Goal: Communication & Community: Answer question/provide support

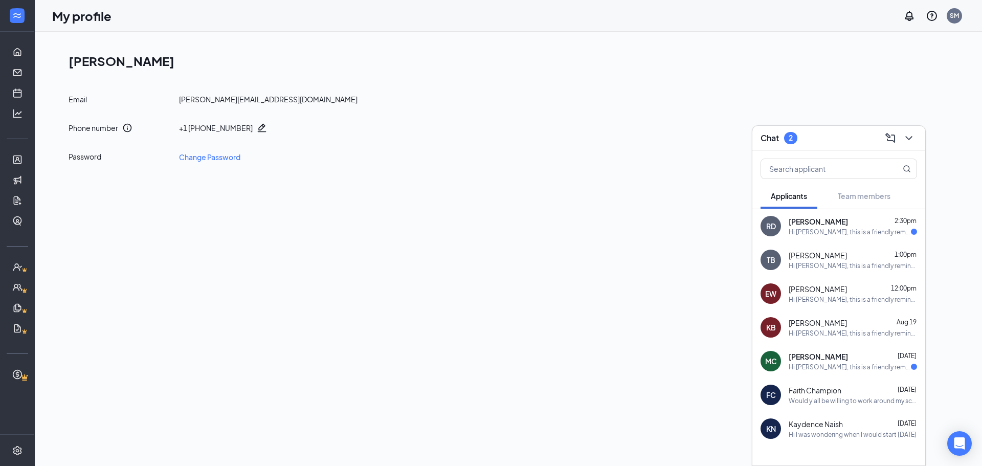
click at [829, 235] on div "Hi [PERSON_NAME], this is a friendly reminder. Your interview with Jersey [PERS…" at bounding box center [850, 232] width 122 height 9
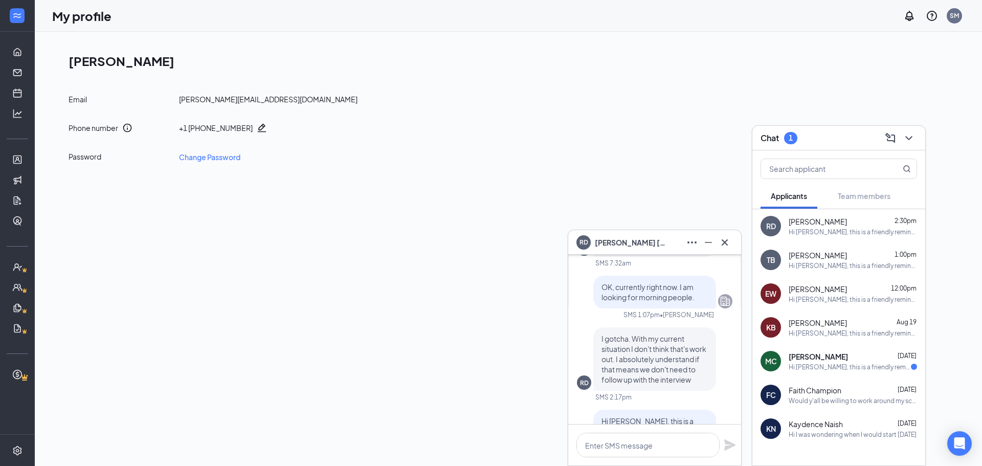
scroll to position [-153, 0]
click at [786, 266] on div "TB [PERSON_NAME] 1:00pm Hi [PERSON_NAME], this is a friendly reminder. Your int…" at bounding box center [838, 260] width 173 height 34
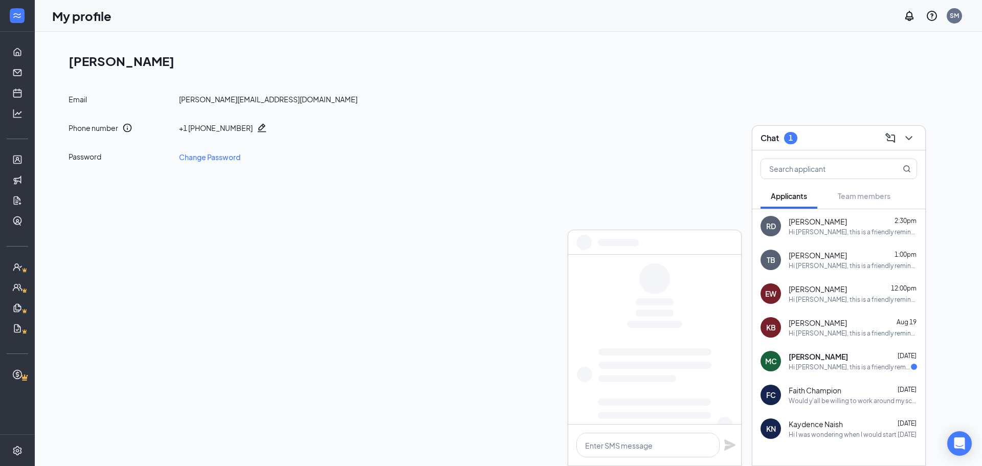
scroll to position [0, 0]
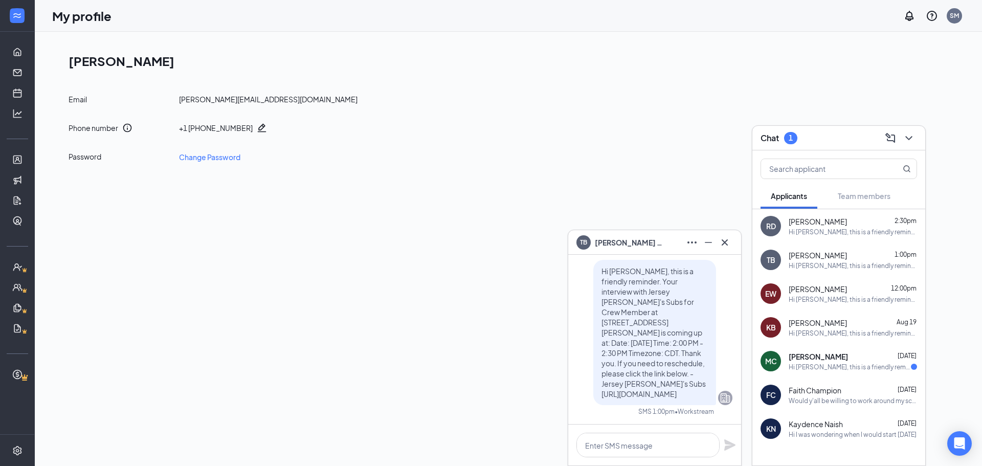
drag, startPoint x: 734, startPoint y: 416, endPoint x: 735, endPoint y: 407, distance: 9.3
click at [735, 407] on div "TB [PERSON_NAME] Applicant Crew Member • JM 4 [DATE] [PERSON_NAME] submitted th…" at bounding box center [654, 339] width 173 height 169
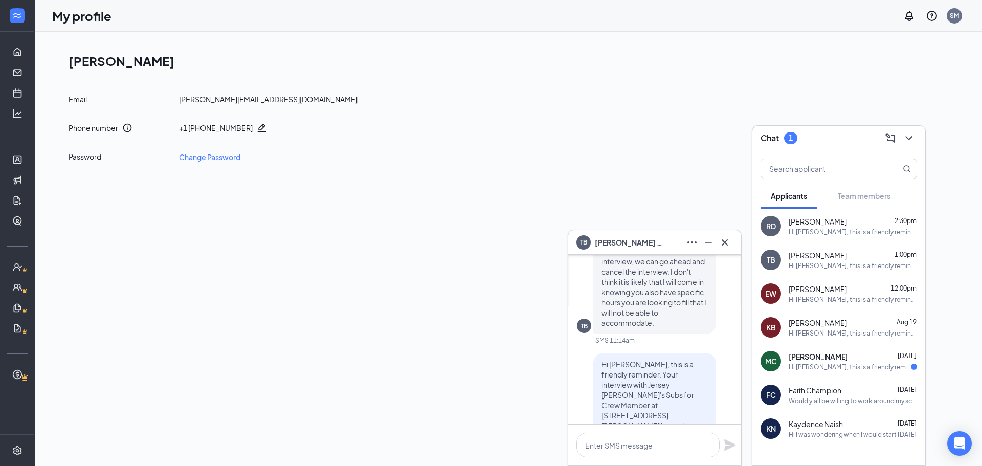
scroll to position [-176, 0]
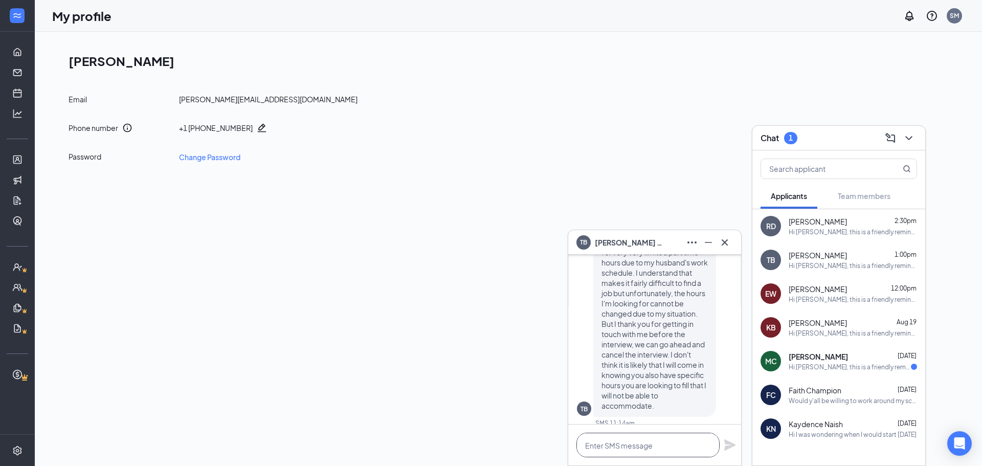
click at [669, 446] on textarea at bounding box center [647, 445] width 143 height 25
type textarea "we do have some night opening that is i [PERSON_NAME]. Would you be interested …"
click at [729, 437] on icon "Plane" at bounding box center [729, 434] width 11 height 11
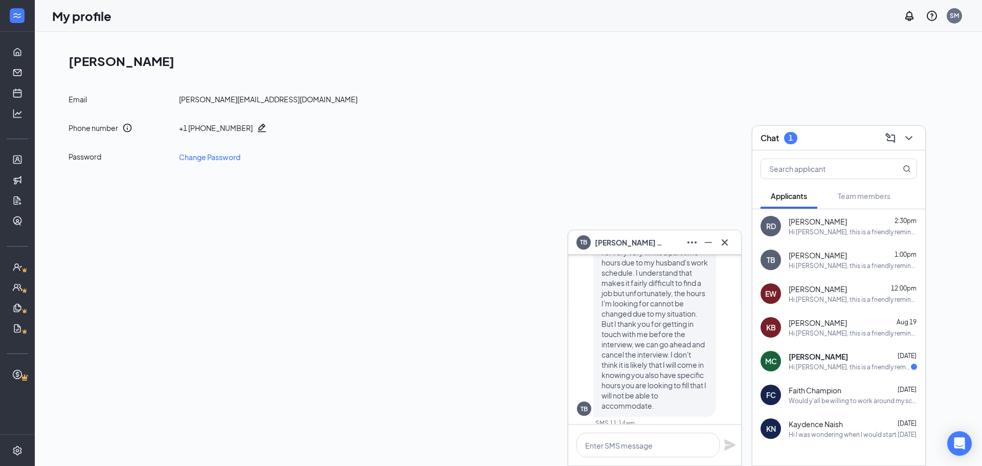
click at [727, 250] on div "TB [PERSON_NAME]" at bounding box center [654, 242] width 173 height 25
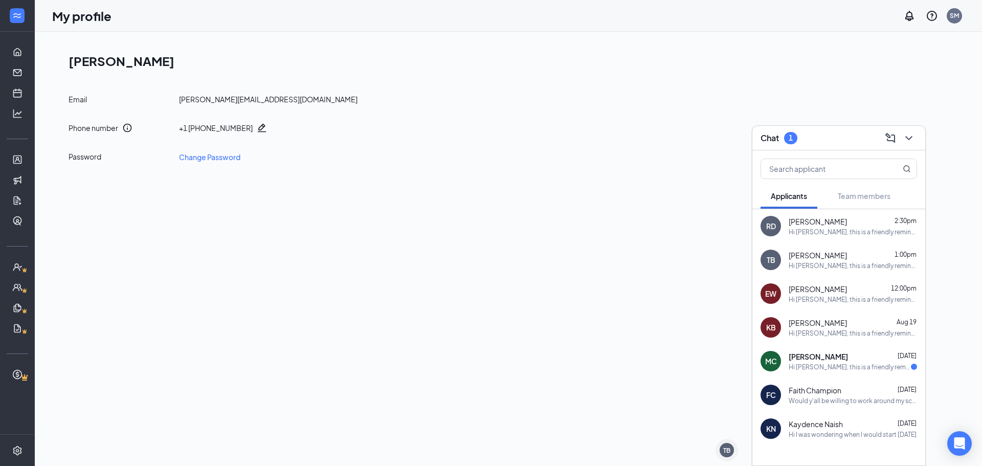
scroll to position [0, 0]
click at [909, 141] on icon "ChevronDown" at bounding box center [909, 138] width 12 height 12
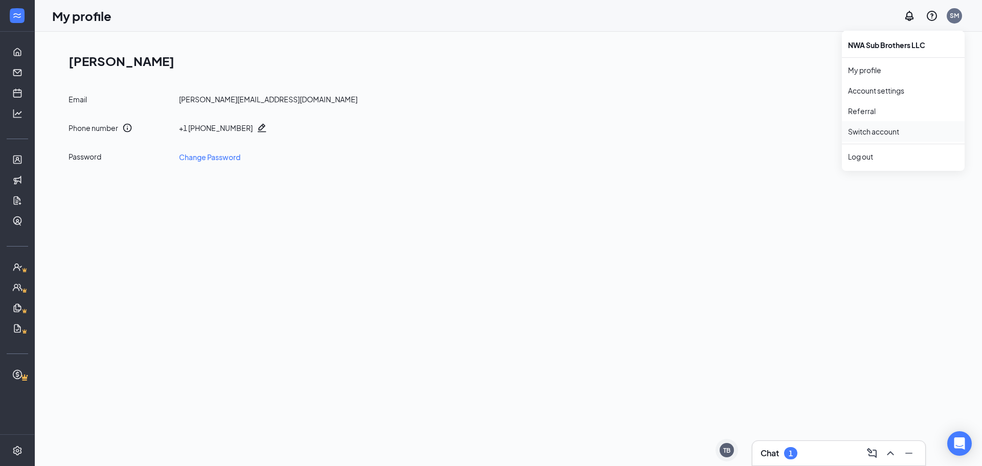
click at [874, 129] on link "Switch account" at bounding box center [873, 131] width 51 height 9
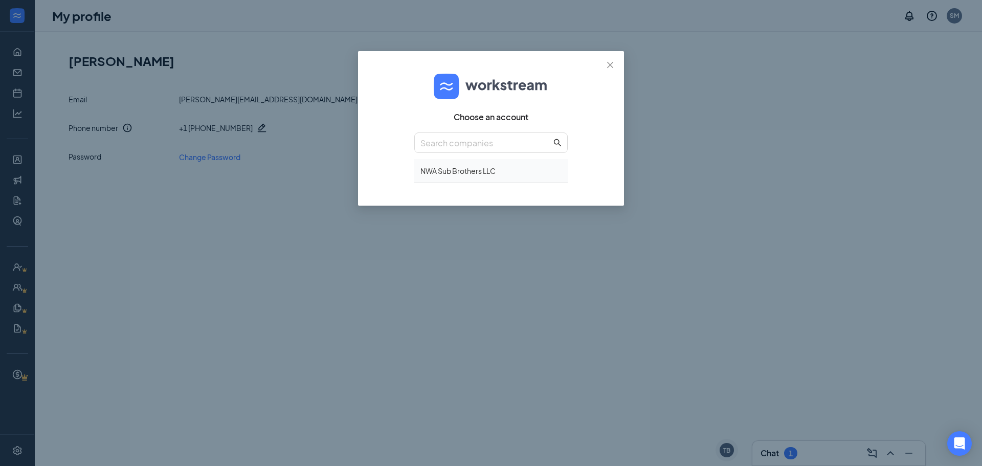
click at [489, 177] on div "NWA Sub Brothers LLC" at bounding box center [490, 171] width 153 height 24
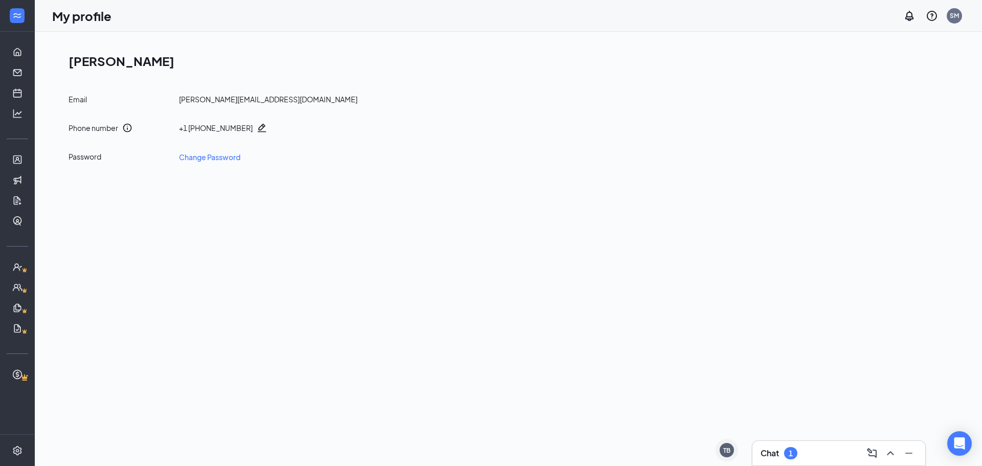
click at [777, 457] on h3 "Chat" at bounding box center [770, 453] width 18 height 11
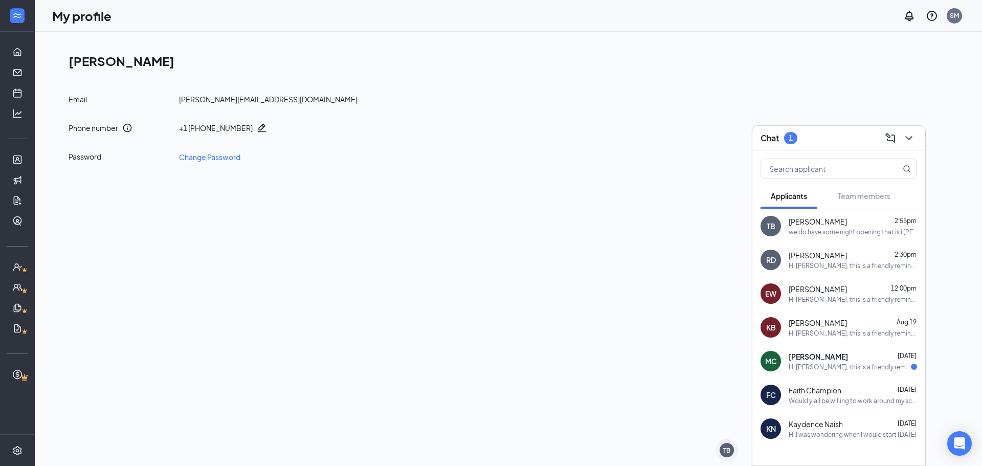
click at [836, 351] on div "Mimi Costaldi Aug 2" at bounding box center [853, 356] width 128 height 10
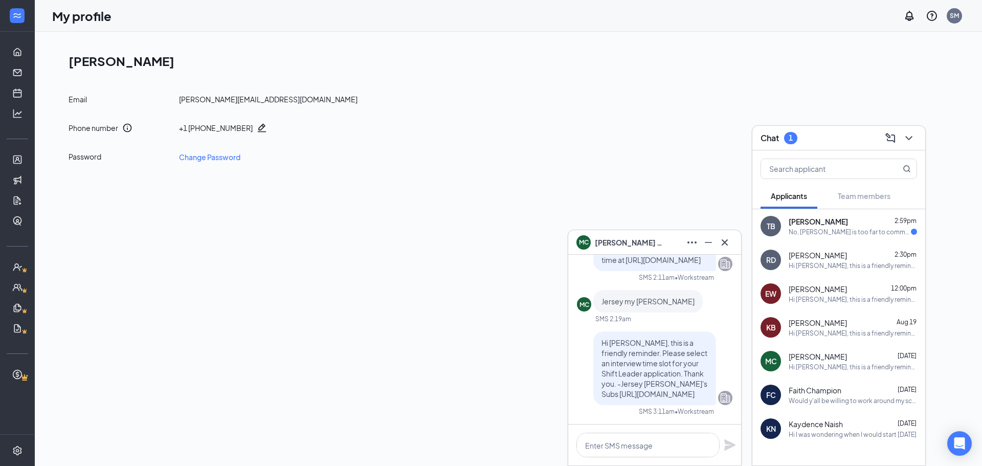
click at [814, 236] on div "TB Tracy Burhus 2:59pm No, Rogers is too far to commute. We've only got one veh…" at bounding box center [838, 226] width 173 height 34
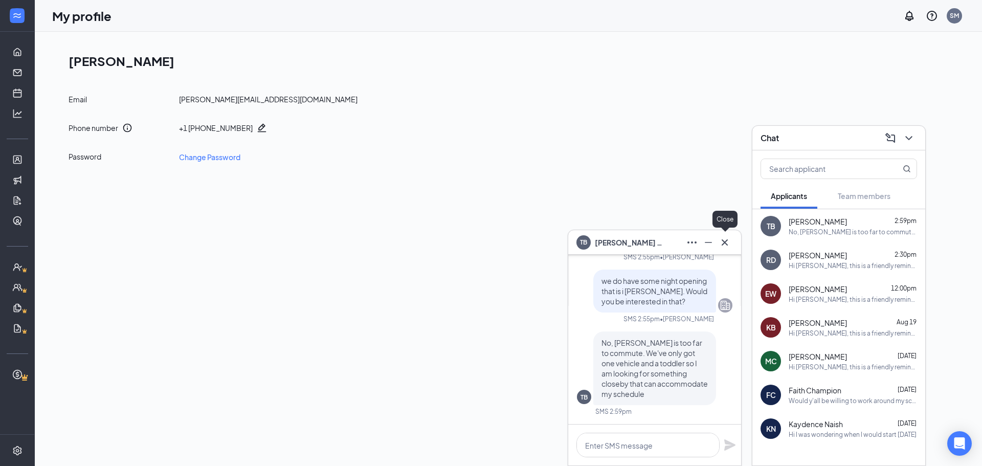
click at [730, 241] on icon "Cross" at bounding box center [725, 242] width 12 height 12
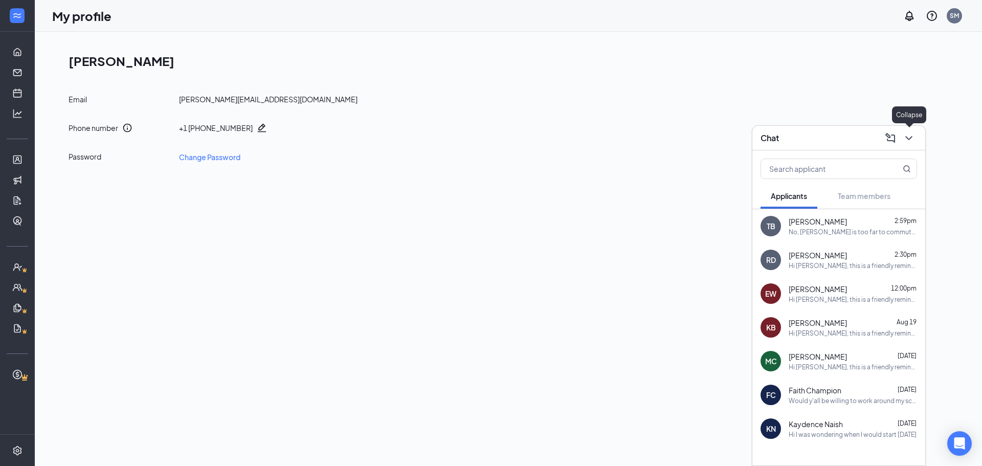
click at [914, 142] on icon "ChevronDown" at bounding box center [909, 138] width 12 height 12
